Goal: Task Accomplishment & Management: Manage account settings

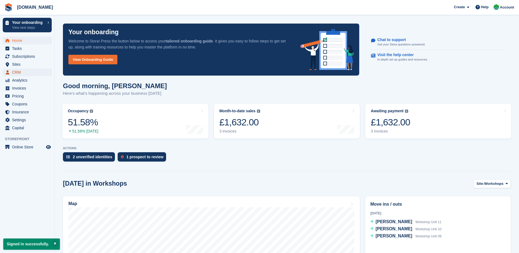
click at [16, 74] on span "CRM" at bounding box center [28, 72] width 33 height 8
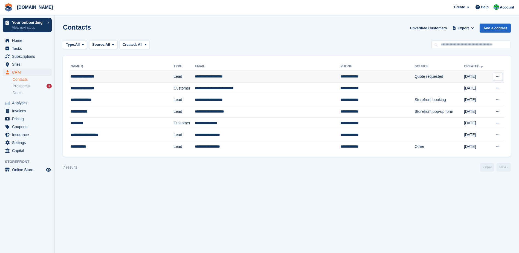
click at [94, 77] on div "**********" at bounding box center [111, 77] width 80 height 6
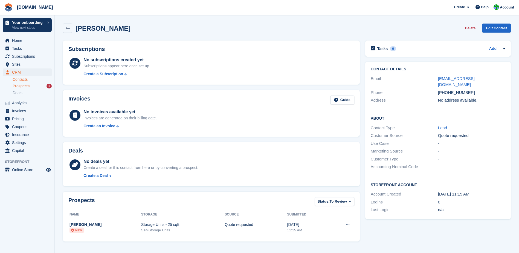
click at [30, 85] on div "Prospects 1" at bounding box center [32, 85] width 39 height 5
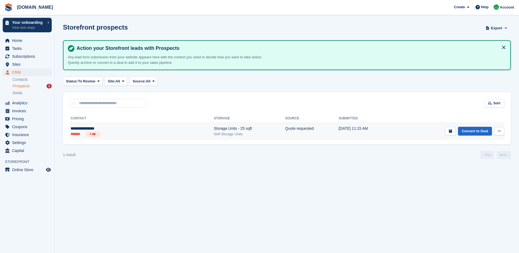
click at [497, 130] on button at bounding box center [499, 131] width 10 height 8
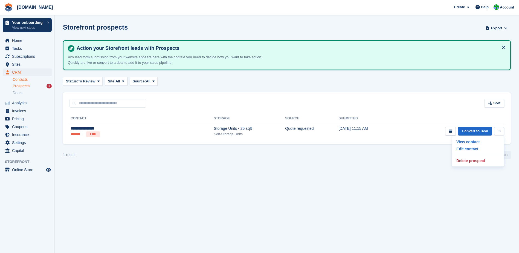
click at [18, 77] on link "Contacts" at bounding box center [32, 79] width 39 height 5
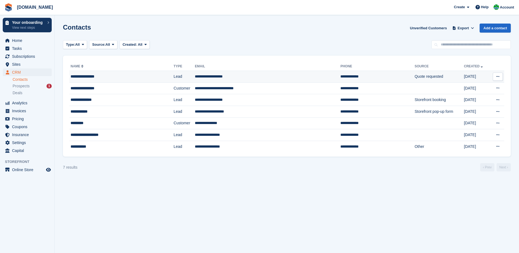
click at [414, 79] on td "Quote requested" at bounding box center [438, 77] width 49 height 12
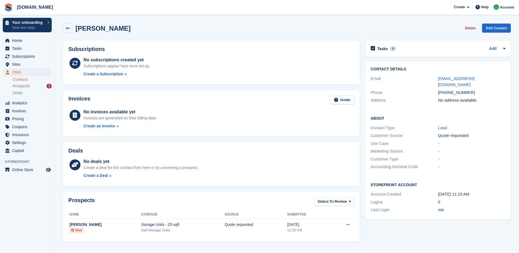
click at [20, 80] on link "Contacts" at bounding box center [32, 79] width 39 height 5
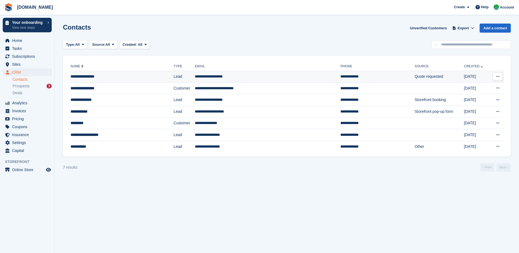
click at [98, 78] on div "**********" at bounding box center [111, 77] width 80 height 6
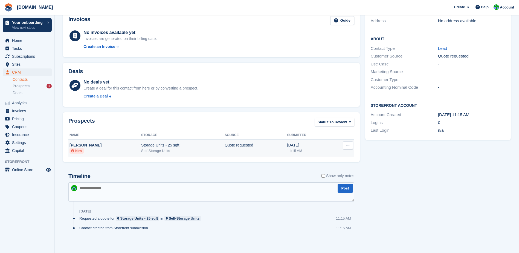
scroll to position [81, 0]
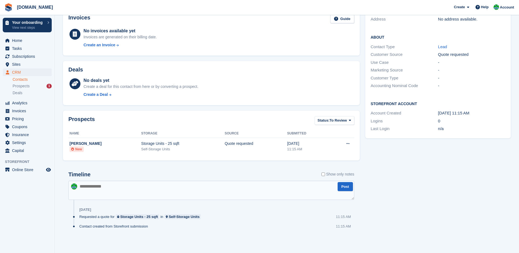
click at [135, 194] on textarea at bounding box center [211, 190] width 286 height 19
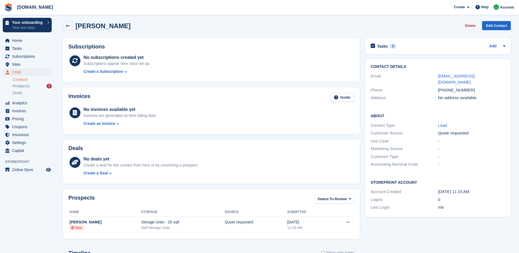
scroll to position [0, 0]
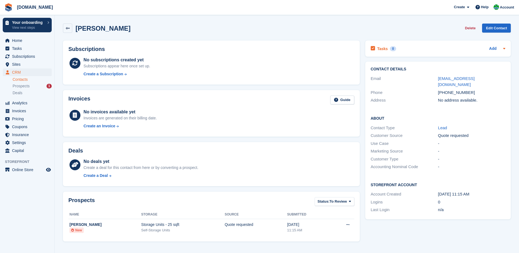
click at [504, 49] on icon at bounding box center [504, 48] width 2 height 1
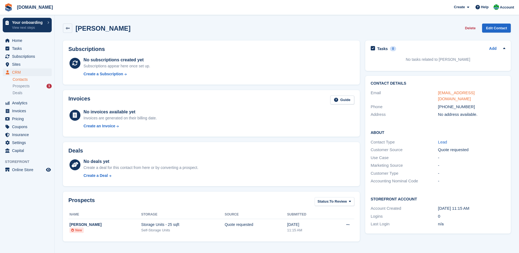
click at [456, 94] on link "johnerra78@gmail.com" at bounding box center [456, 95] width 37 height 11
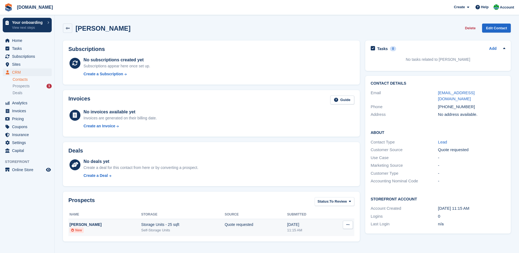
click at [348, 226] on icon at bounding box center [347, 225] width 3 height 4
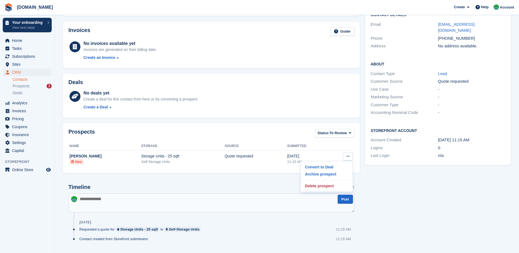
scroll to position [81, 0]
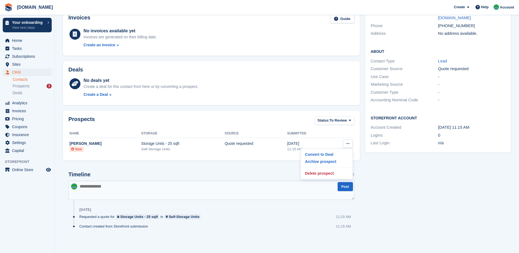
click at [103, 194] on textarea at bounding box center [211, 190] width 286 height 19
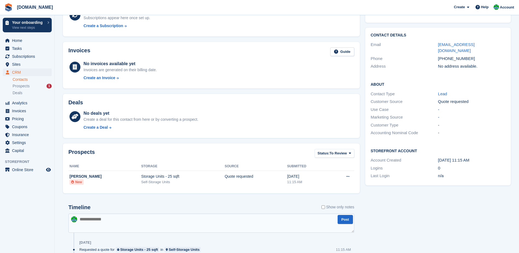
scroll to position [0, 0]
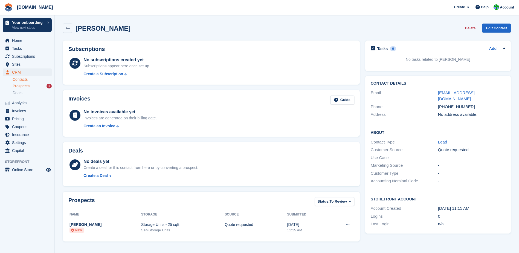
click at [32, 88] on div "Prospects 1" at bounding box center [32, 85] width 39 height 5
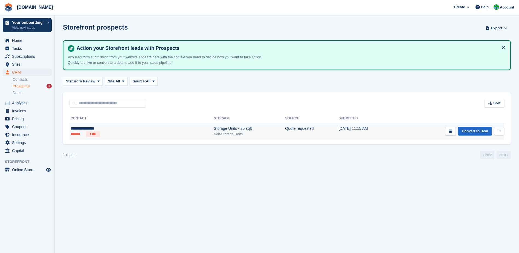
click at [499, 132] on icon at bounding box center [499, 131] width 3 height 4
click at [480, 140] on p "View contact" at bounding box center [478, 141] width 48 height 7
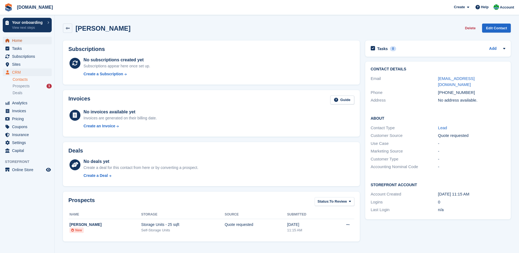
click at [19, 38] on span "Home" at bounding box center [28, 41] width 33 height 8
